Goal: Transaction & Acquisition: Purchase product/service

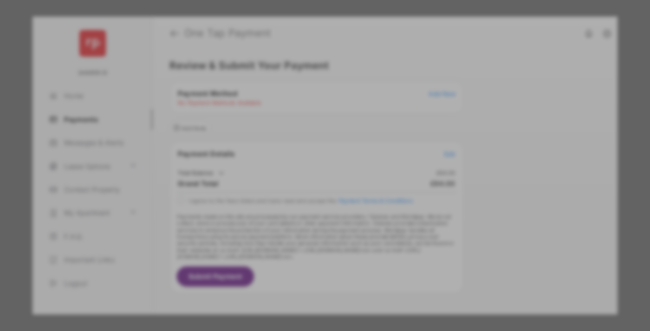
click at [323, 160] on div "BACS Direct Debit" at bounding box center [325, 169] width 208 height 18
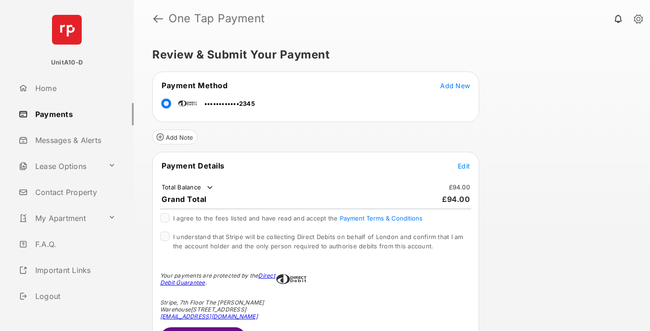
click at [464, 166] on span "Edit" at bounding box center [464, 166] width 12 height 8
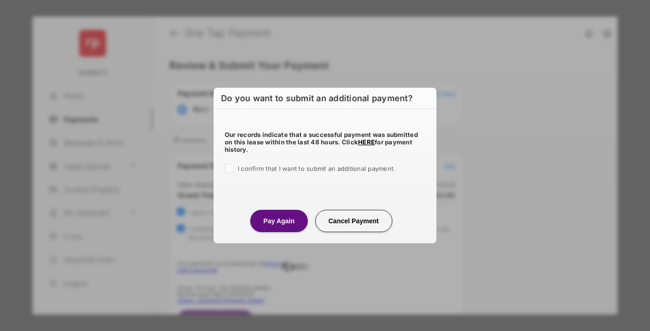
click at [279, 221] on button "Pay Again" at bounding box center [278, 221] width 57 height 22
